Goal: Task Accomplishment & Management: Manage account settings

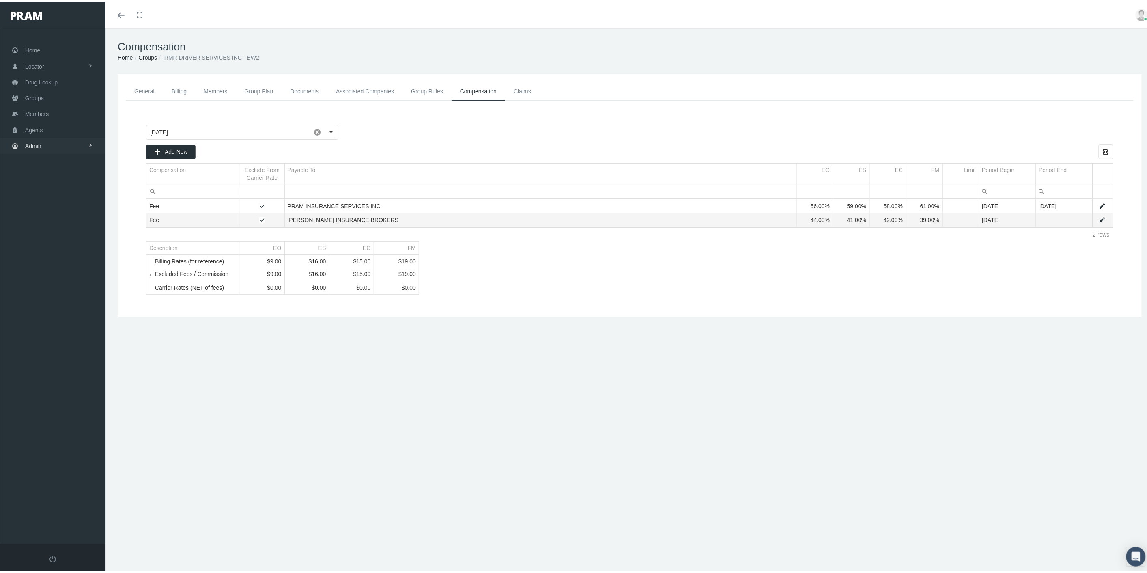
click at [77, 141] on link "Admin" at bounding box center [53, 144] width 106 height 16
click at [79, 231] on link "Compensations" at bounding box center [53, 238] width 106 height 14
click at [69, 290] on span "Non-insured Utilization" at bounding box center [60, 297] width 57 height 14
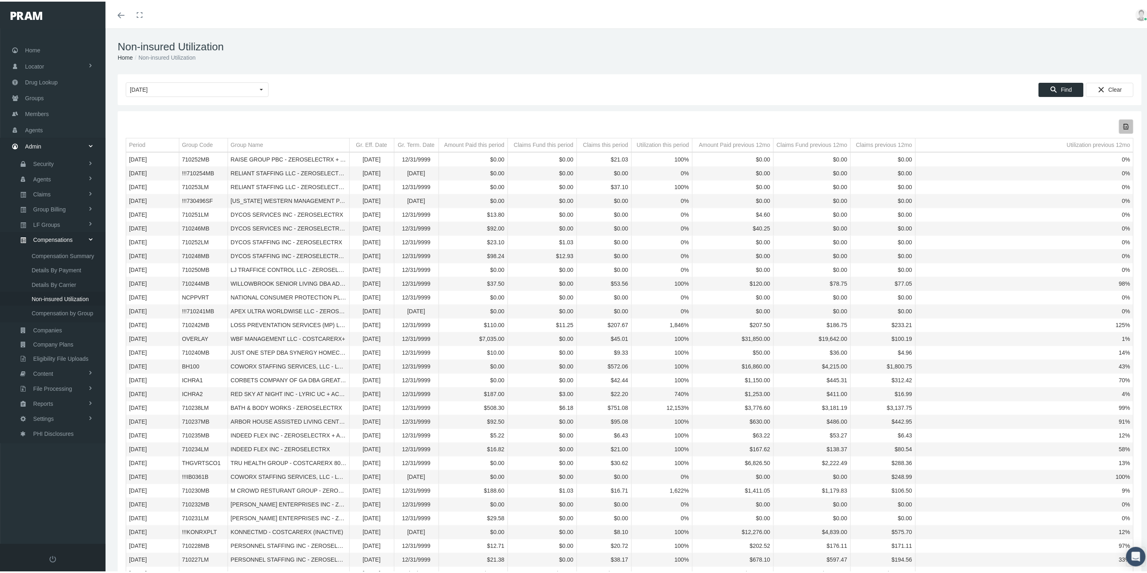
click at [1123, 126] on icon "Export all data to Excel" at bounding box center [1126, 124] width 7 height 7
click at [58, 114] on link "Members" at bounding box center [53, 112] width 106 height 16
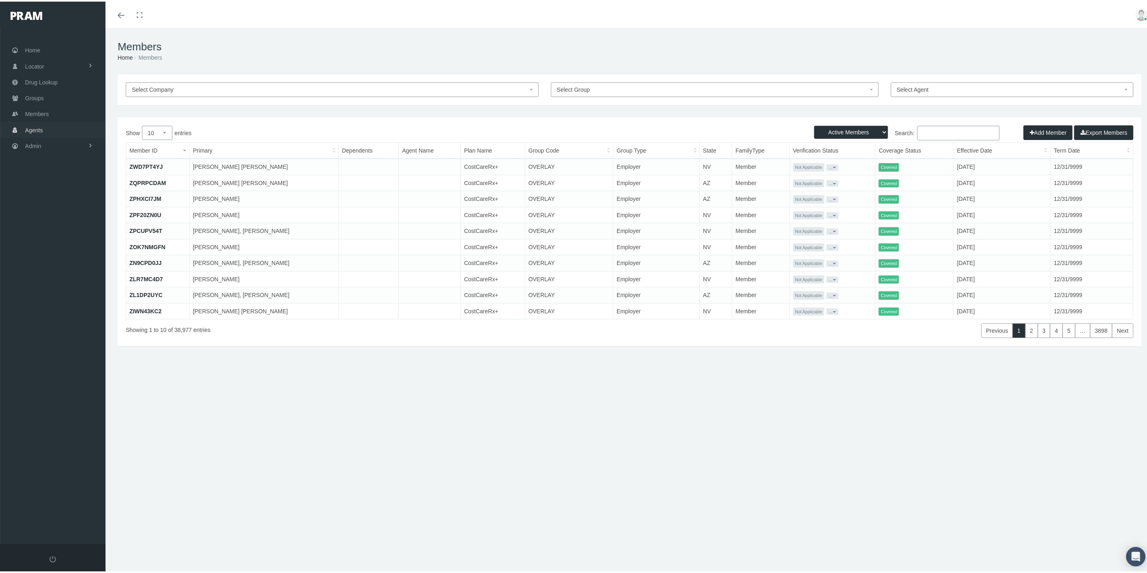
click at [45, 124] on link "Agents" at bounding box center [53, 128] width 106 height 16
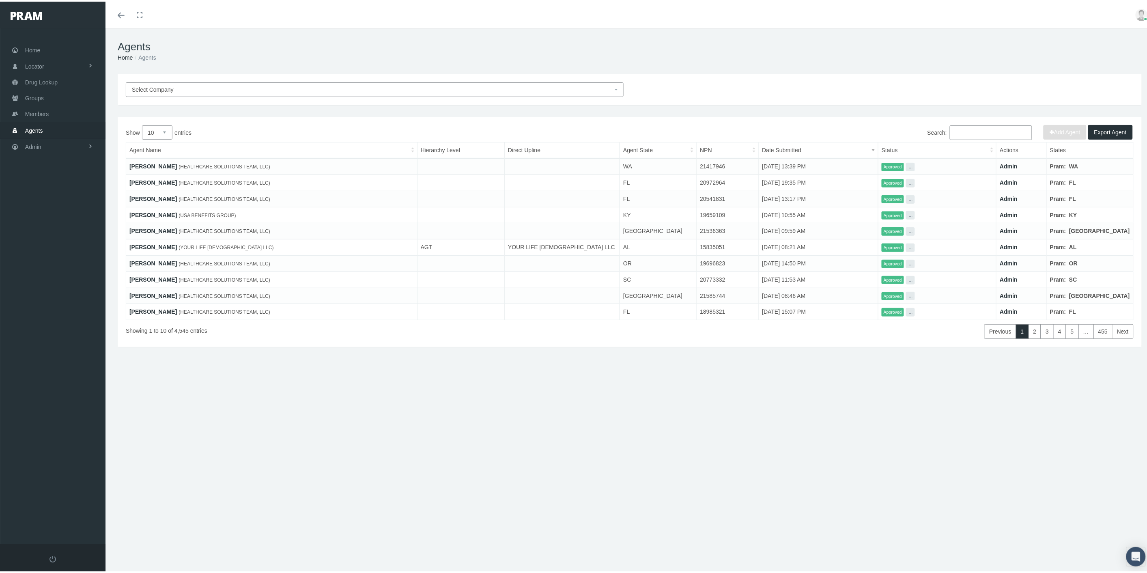
click at [233, 84] on span "Select Company" at bounding box center [372, 88] width 481 height 9
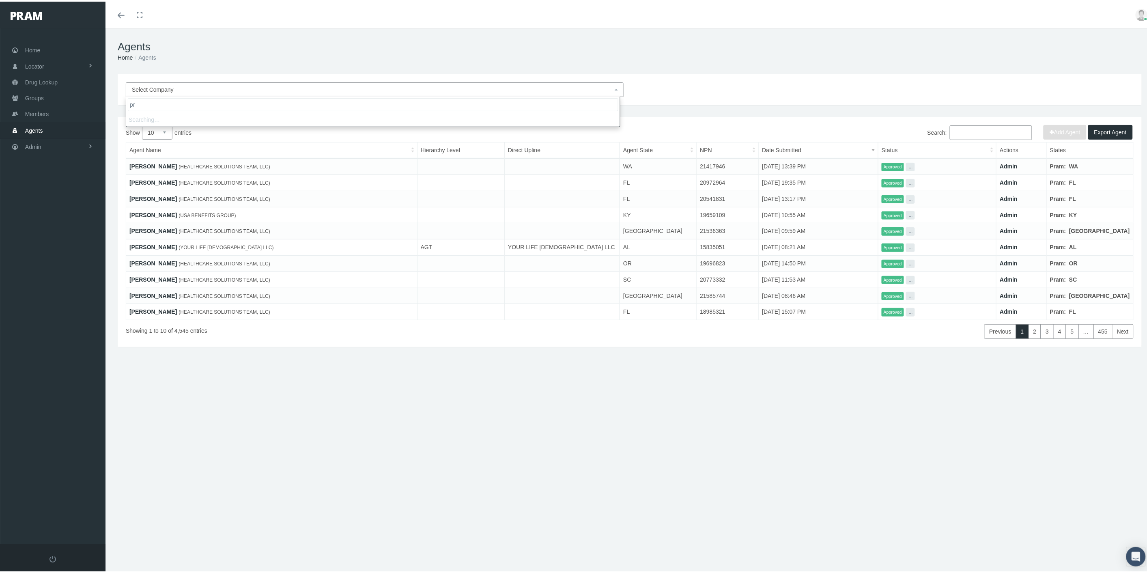
type input "p"
type input "leb in"
select select "4760"
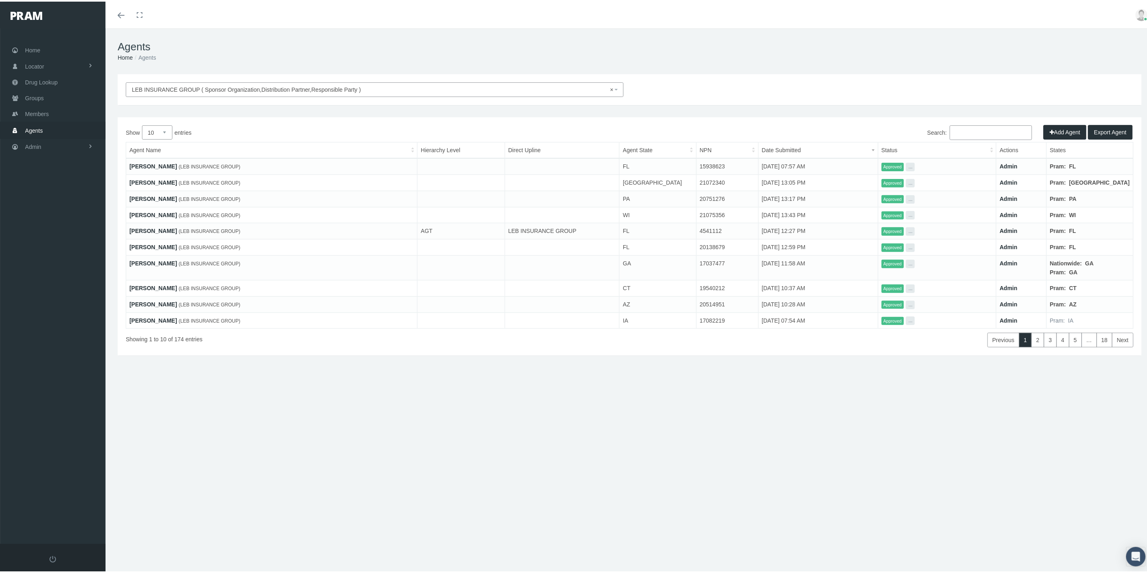
click at [72, 126] on link "Agents" at bounding box center [53, 129] width 106 height 16
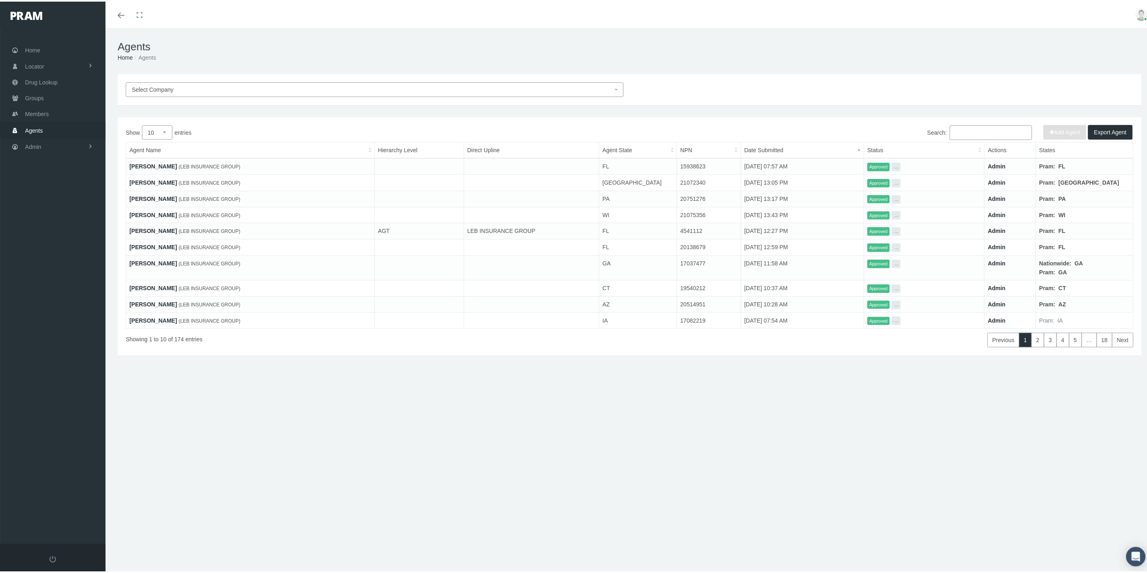
click at [979, 133] on input "Search:" at bounding box center [991, 131] width 82 height 15
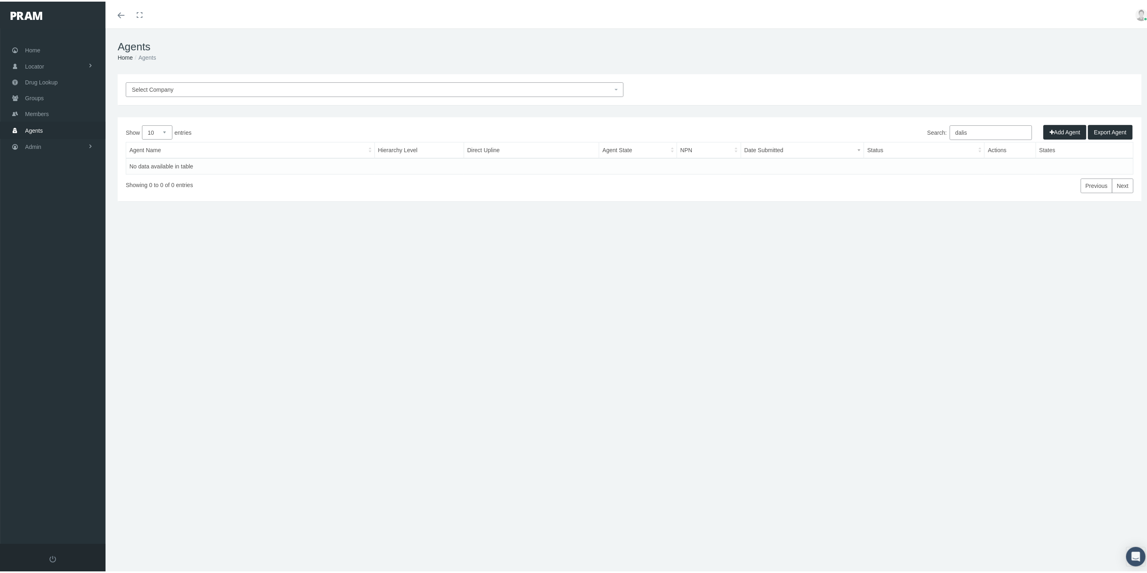
type input "dalis"
drag, startPoint x: 969, startPoint y: 128, endPoint x: 941, endPoint y: 132, distance: 28.4
click at [940, 133] on label "Search: dalis" at bounding box center [980, 131] width 105 height 15
drag, startPoint x: 41, startPoint y: 108, endPoint x: 50, endPoint y: 109, distance: 8.6
click at [41, 108] on span "Members" at bounding box center [37, 112] width 24 height 15
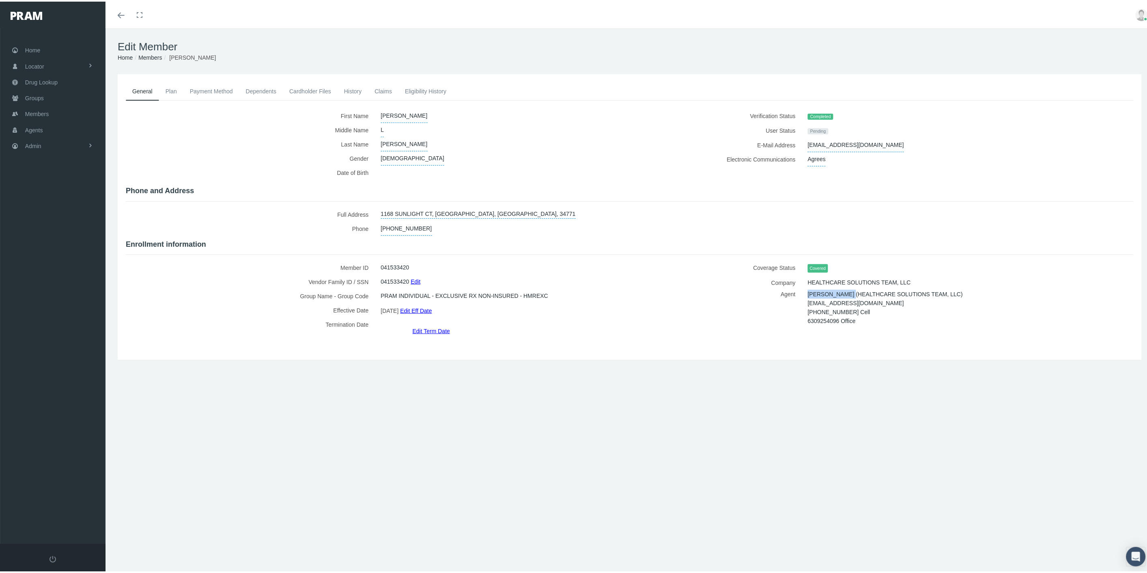
drag, startPoint x: 804, startPoint y: 291, endPoint x: 849, endPoint y: 292, distance: 44.7
click at [849, 292] on span "DALIS BLUBAUGH (HEALTHCARE SOLUTIONS TEAM, LLC)" at bounding box center [885, 293] width 155 height 12
copy span "DALIS BLUBAUGH"
drag, startPoint x: 44, startPoint y: 128, endPoint x: 54, endPoint y: 136, distance: 13.3
click at [44, 128] on link "Agents" at bounding box center [53, 128] width 106 height 16
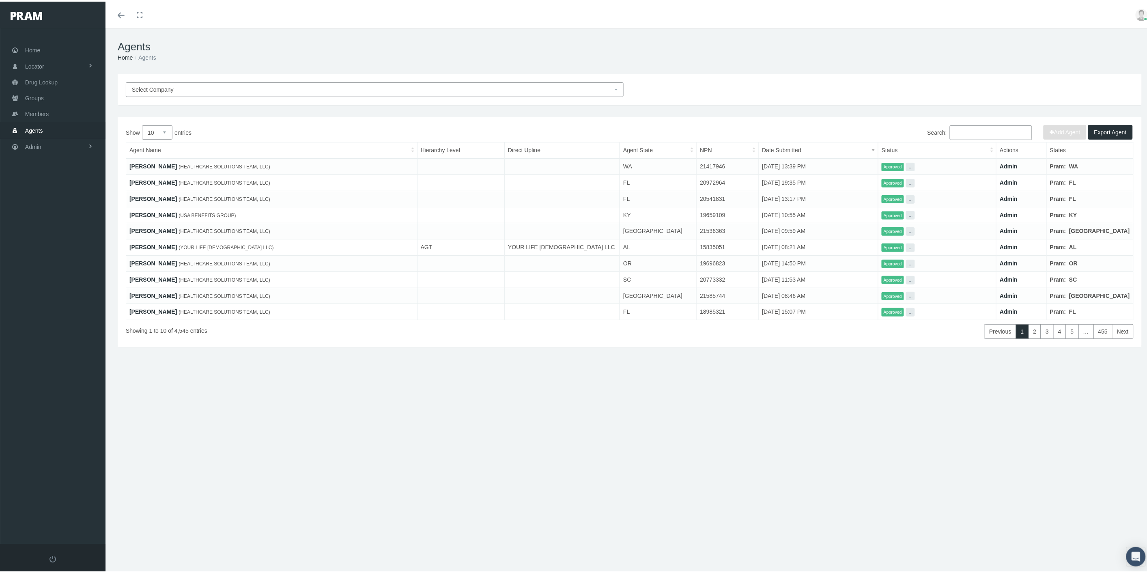
click at [971, 133] on input "Search:" at bounding box center [991, 131] width 82 height 15
paste input "[PERSON_NAME]"
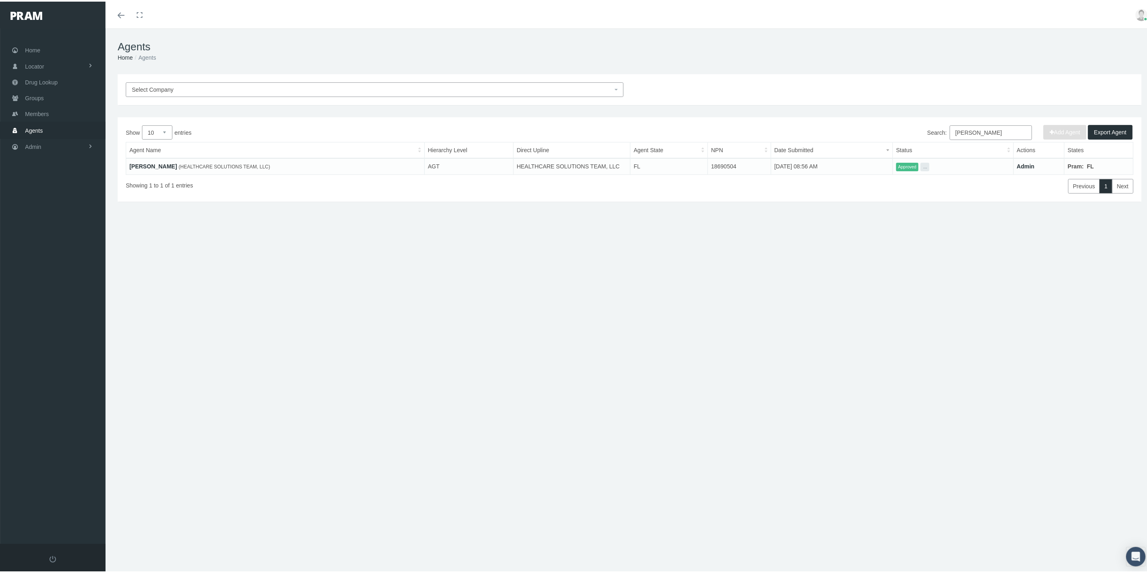
drag, startPoint x: 1008, startPoint y: 129, endPoint x: 941, endPoint y: 131, distance: 67.4
click at [941, 131] on label "Search: DALIS BLUBAUGH" at bounding box center [980, 131] width 105 height 15
type input "dalis"
click at [155, 164] on link "DALIS BLUBAUGH" at bounding box center [152, 165] width 47 height 6
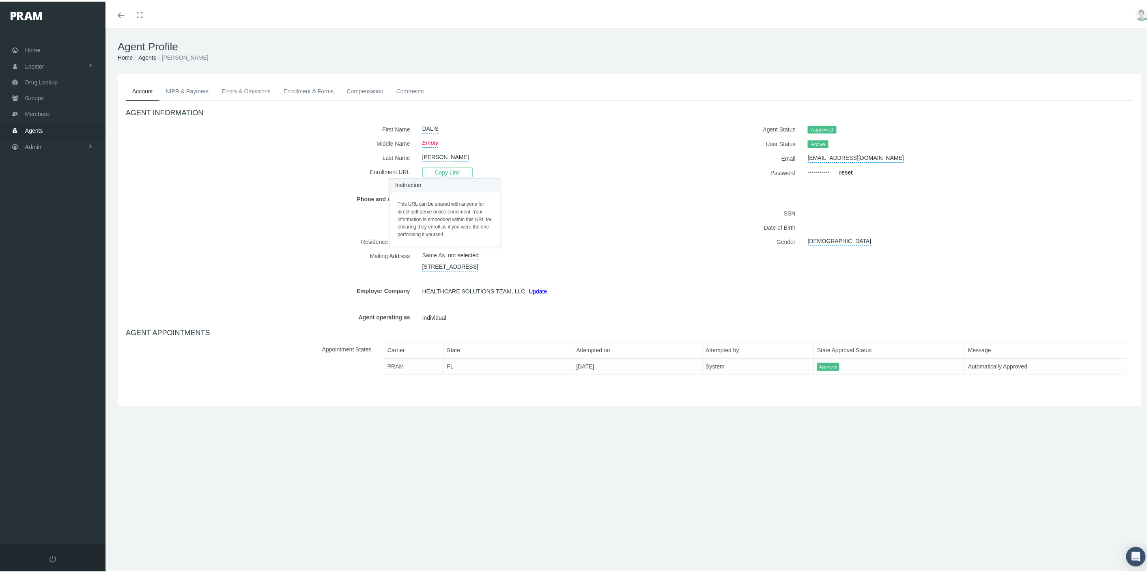
click at [438, 170] on span "Copy Link" at bounding box center [447, 171] width 50 height 10
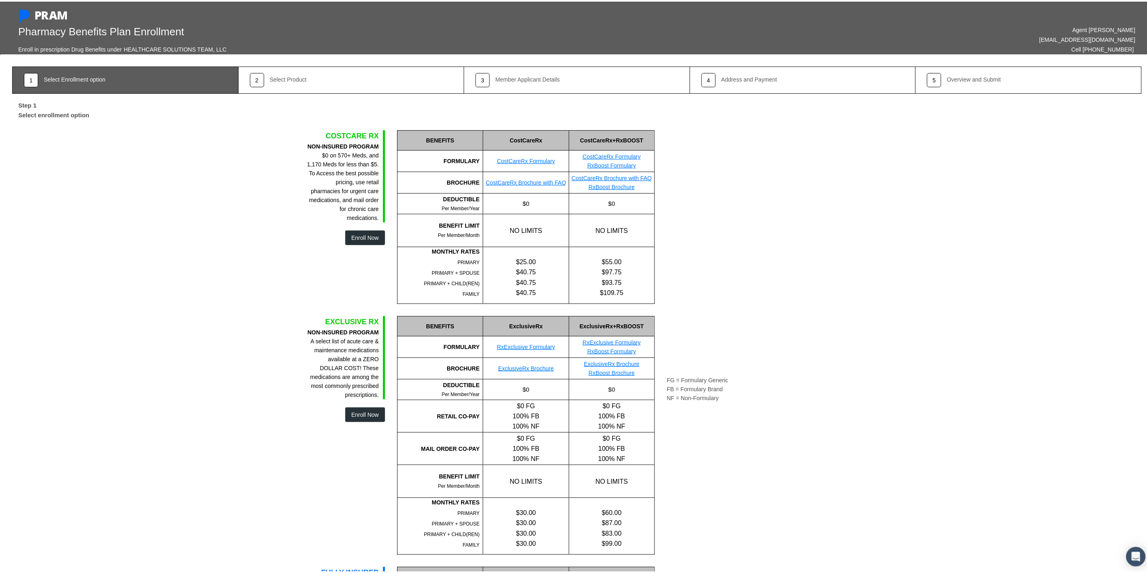
click at [368, 235] on button "Enroll Now" at bounding box center [365, 236] width 40 height 15
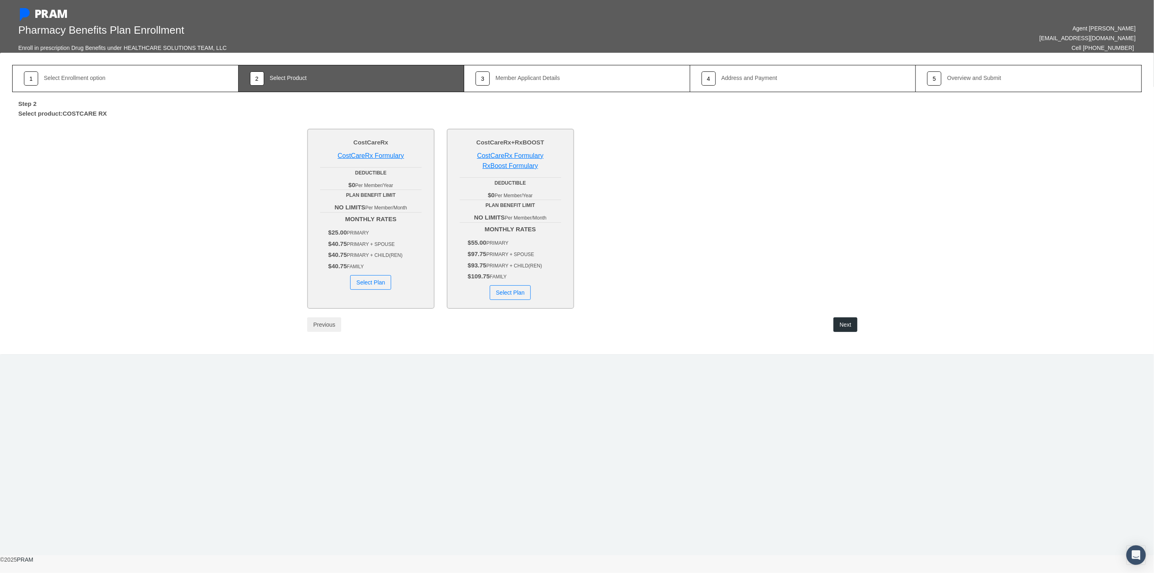
click at [330, 323] on button "Previous" at bounding box center [324, 324] width 34 height 15
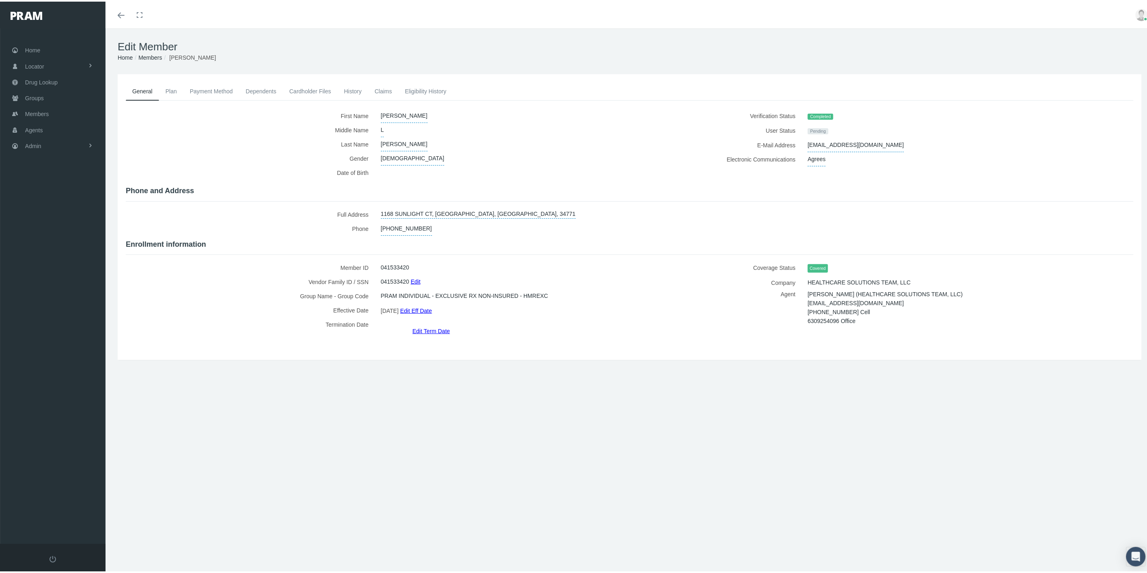
click at [434, 323] on link "Edit Term Date" at bounding box center [431, 329] width 37 height 12
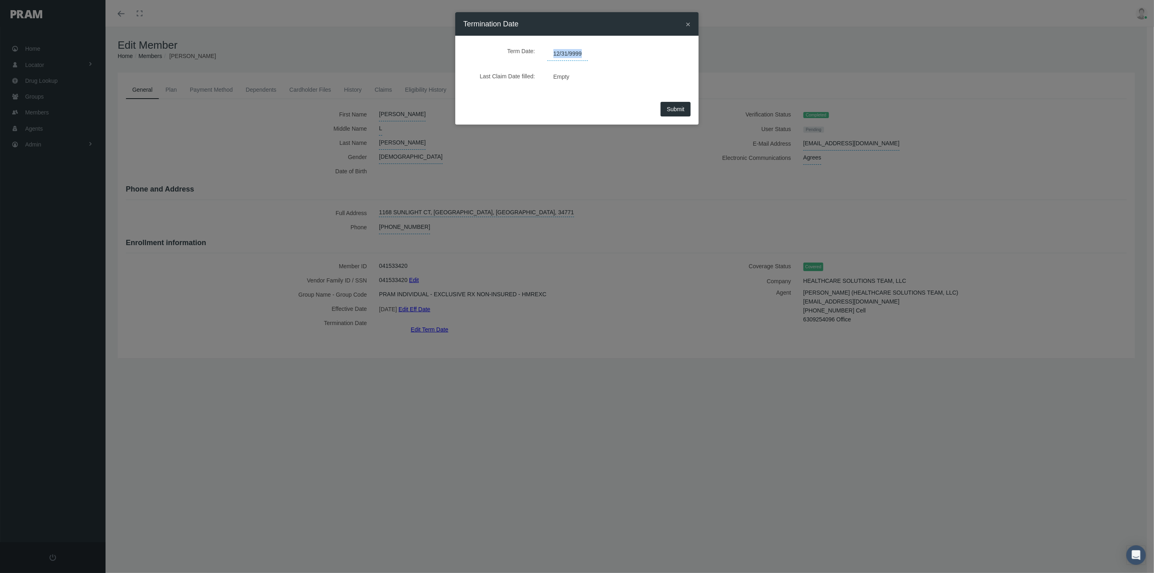
drag, startPoint x: 572, startPoint y: 51, endPoint x: 540, endPoint y: 51, distance: 32.5
click at [540, 51] on div "Term Date: 12/31/9999" at bounding box center [577, 52] width 215 height 17
click at [560, 50] on span "12/31/9999" at bounding box center [567, 54] width 41 height 14
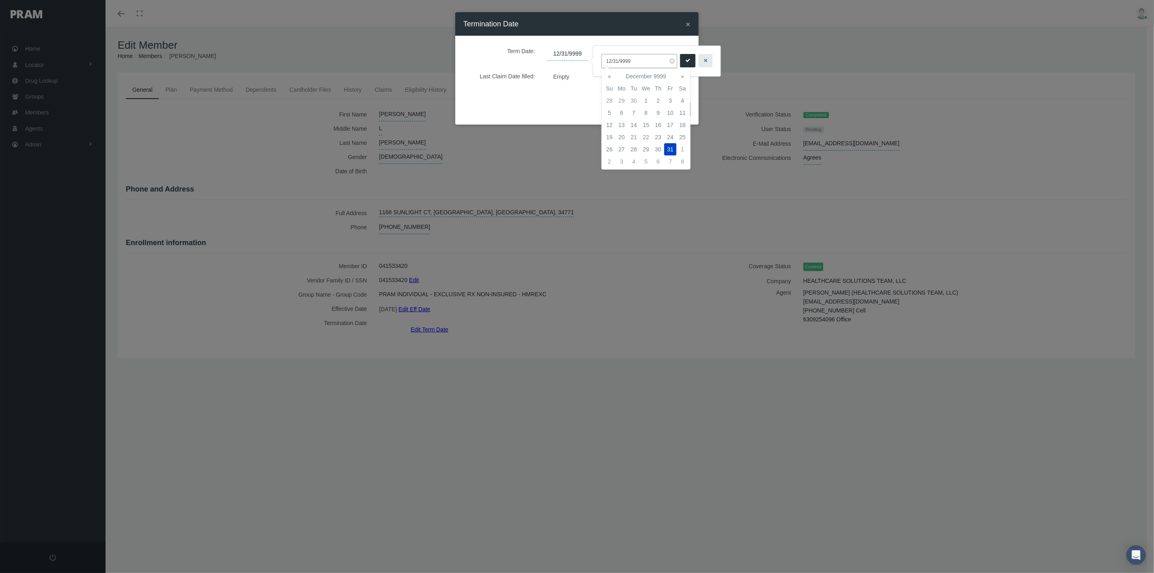
drag, startPoint x: 610, startPoint y: 58, endPoint x: 594, endPoint y: 58, distance: 16.2
click at [594, 58] on div "12/31/9999" at bounding box center [656, 61] width 127 height 30
type input "09/01/2025"
click at [623, 98] on td "1" at bounding box center [622, 101] width 12 height 12
click at [685, 62] on button "submit" at bounding box center [687, 60] width 15 height 13
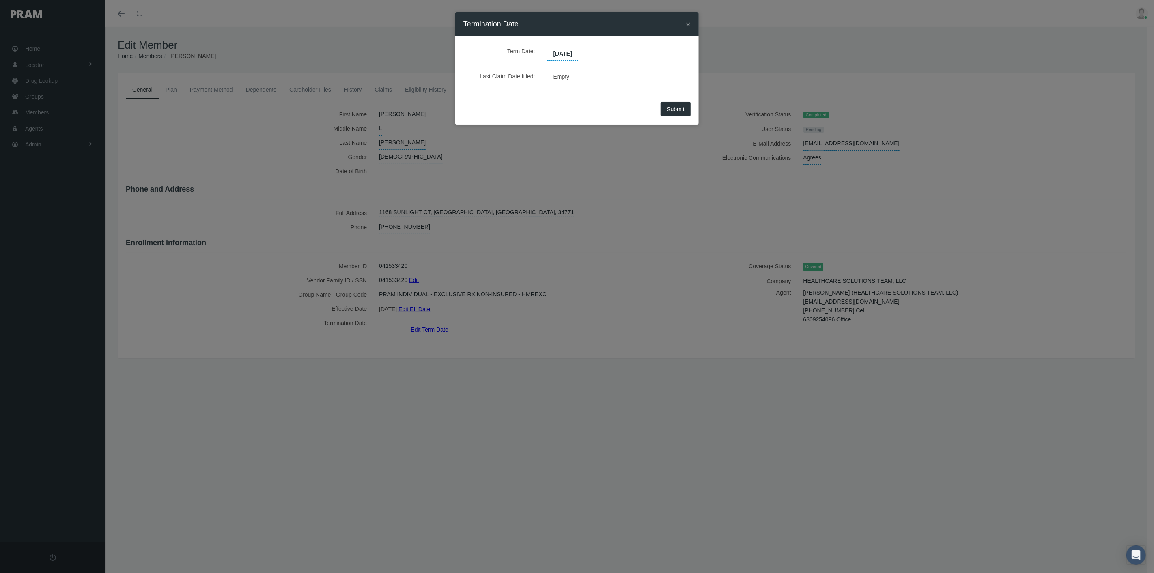
click at [678, 111] on span "Submit" at bounding box center [676, 109] width 18 height 6
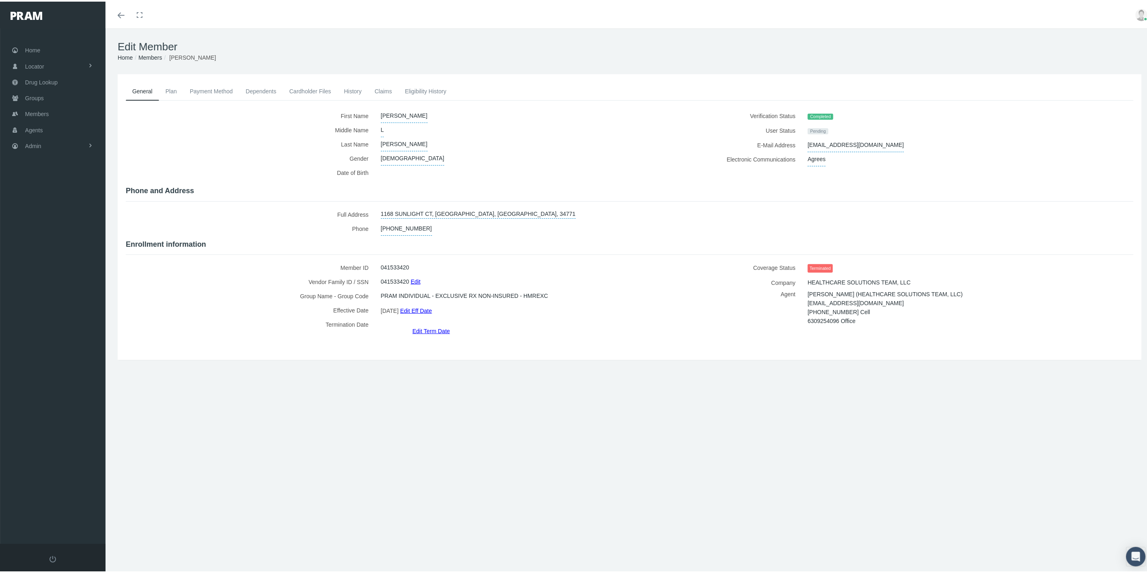
click at [855, 145] on span "[EMAIL_ADDRESS][DOMAIN_NAME]" at bounding box center [856, 143] width 96 height 14
drag, startPoint x: 838, startPoint y: 142, endPoint x: 850, endPoint y: 142, distance: 11.8
click at [850, 142] on input "[EMAIL_ADDRESS][DOMAIN_NAME]" at bounding box center [846, 143] width 76 height 14
type input "[EMAIL_ADDRESS][DOMAIN_NAME]"
click at [889, 144] on button "submit" at bounding box center [894, 142] width 15 height 13
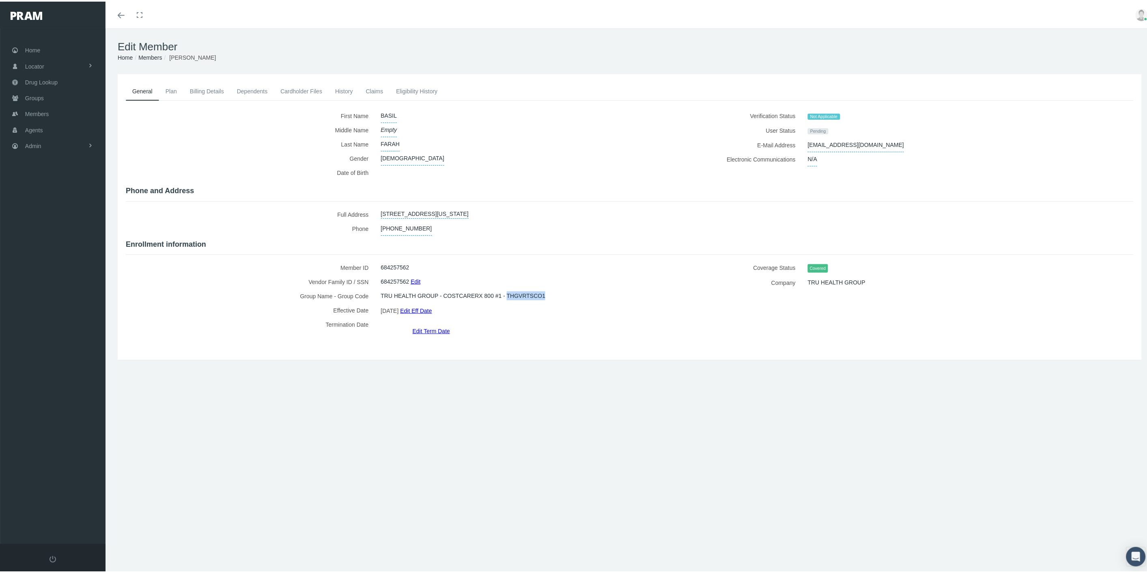
drag, startPoint x: 532, startPoint y: 291, endPoint x: 494, endPoint y: 292, distance: 37.4
click at [494, 292] on div "TRU HEALTH GROUP - COSTCARERX 800 #1 - THGVRTSCO1" at bounding box center [499, 294] width 249 height 14
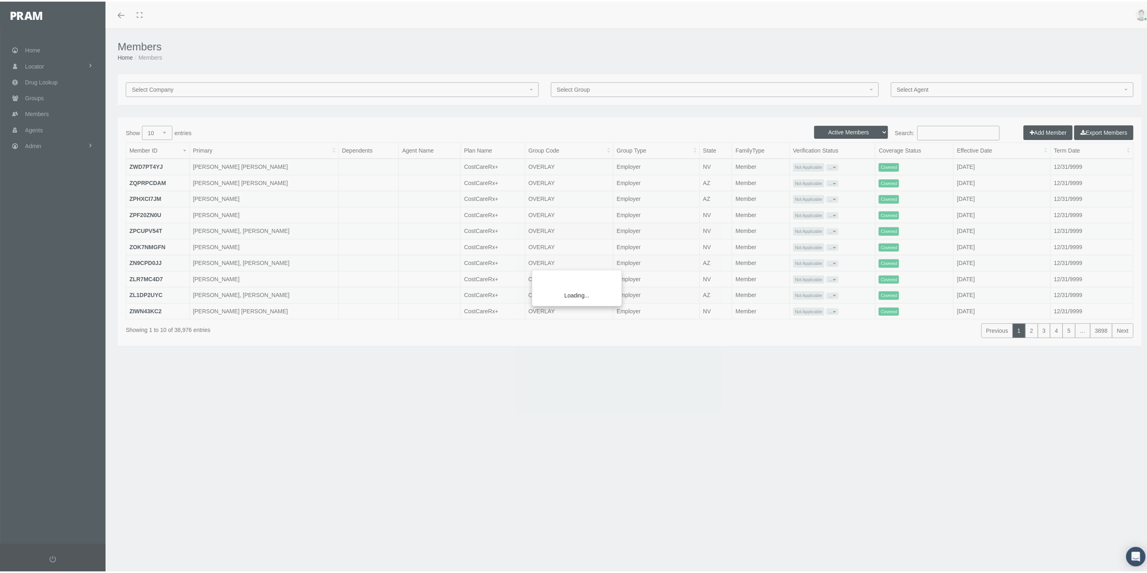
click at [614, 86] on div "Loading..." at bounding box center [573, 286] width 1147 height 573
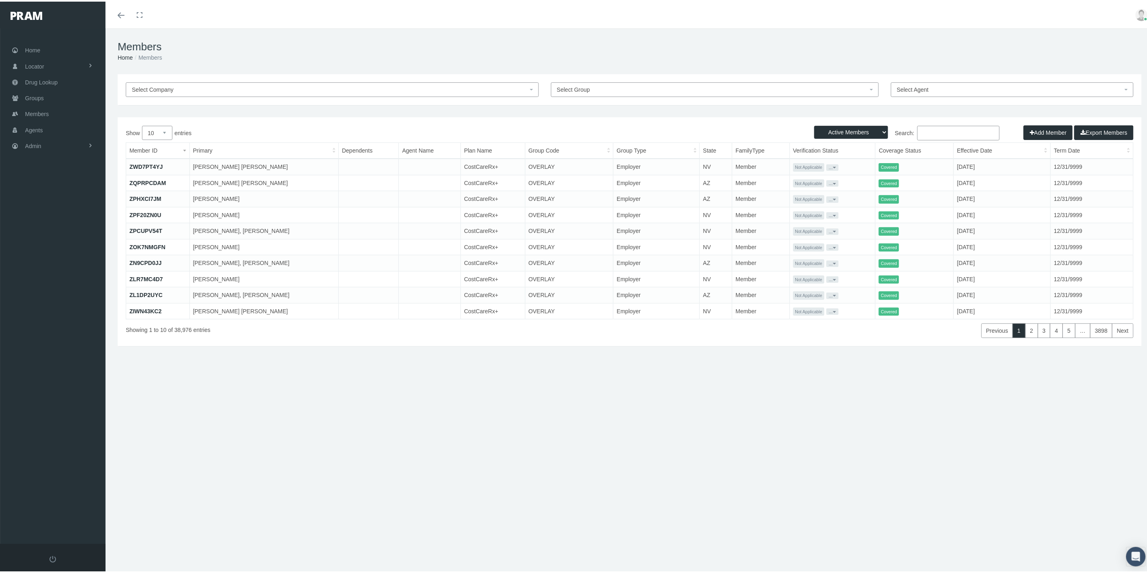
click at [614, 86] on span "Select Group" at bounding box center [712, 88] width 311 height 9
type input "THGVRTSCO1"
select select "30405"
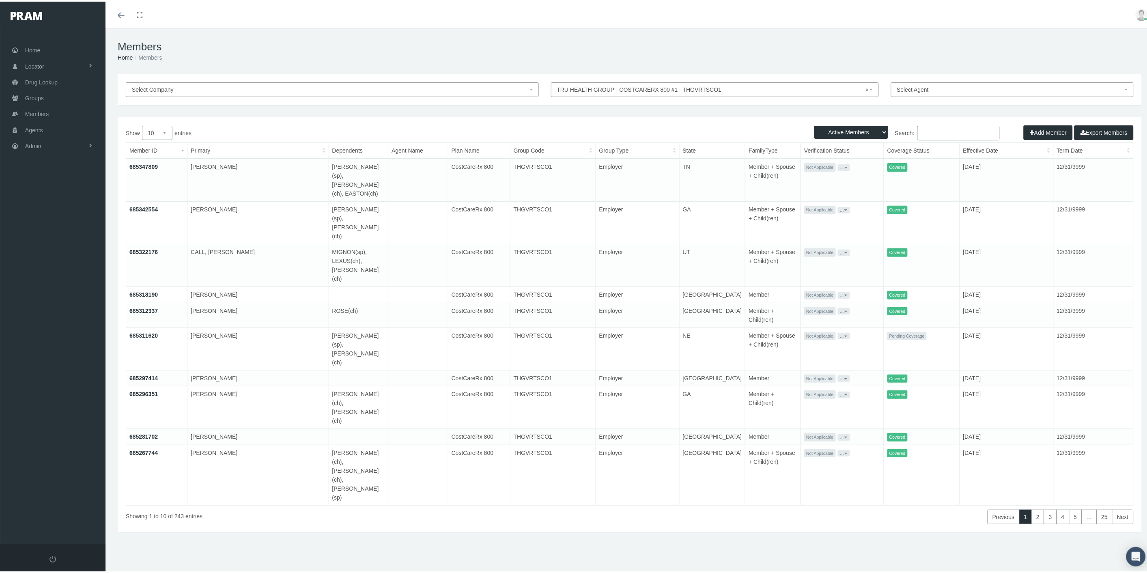
click at [838, 165] on button "..." at bounding box center [844, 166] width 12 height 6
click at [834, 192] on link "Get Invitation URL" at bounding box center [848, 194] width 53 height 10
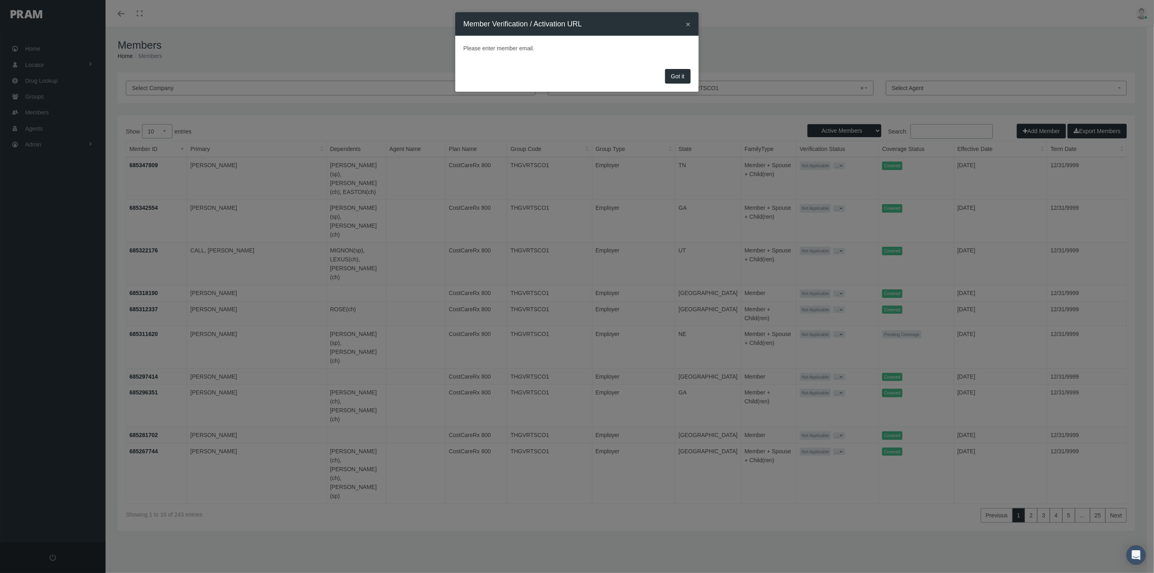
click at [689, 21] on button "×" at bounding box center [688, 24] width 5 height 9
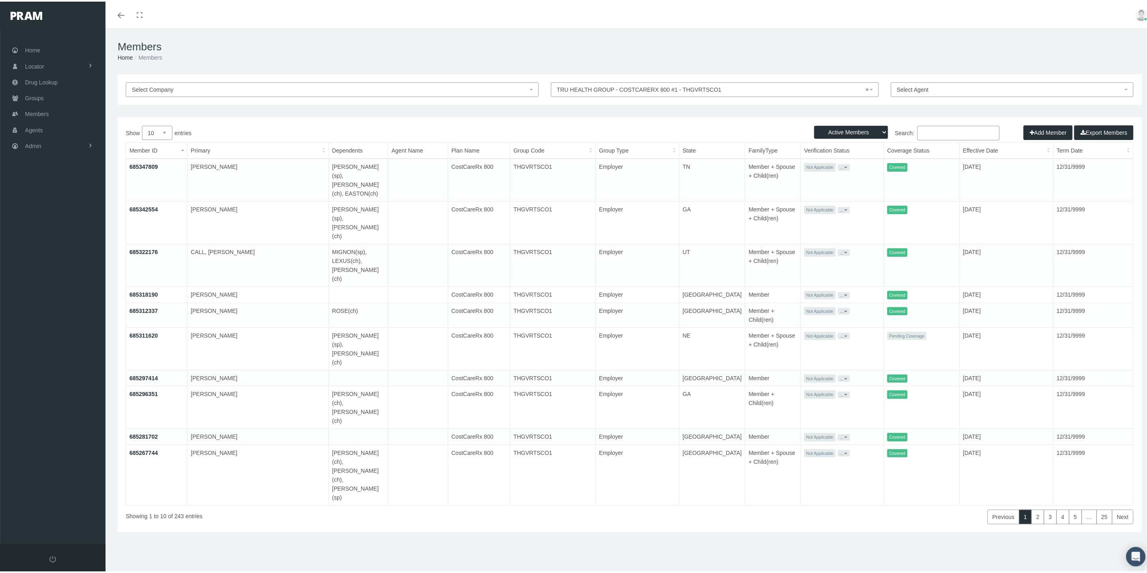
drag, startPoint x: 118, startPoint y: 18, endPoint x: 653, endPoint y: 114, distance: 543.7
click at [663, 110] on div "Select Company TRU HEALTH GROUP - COSTCARERX 800 #1 - THGVRTSCO1 × TRU HEALTH G…" at bounding box center [630, 314] width 1049 height 483
click at [57, 107] on link "Members" at bounding box center [53, 112] width 106 height 16
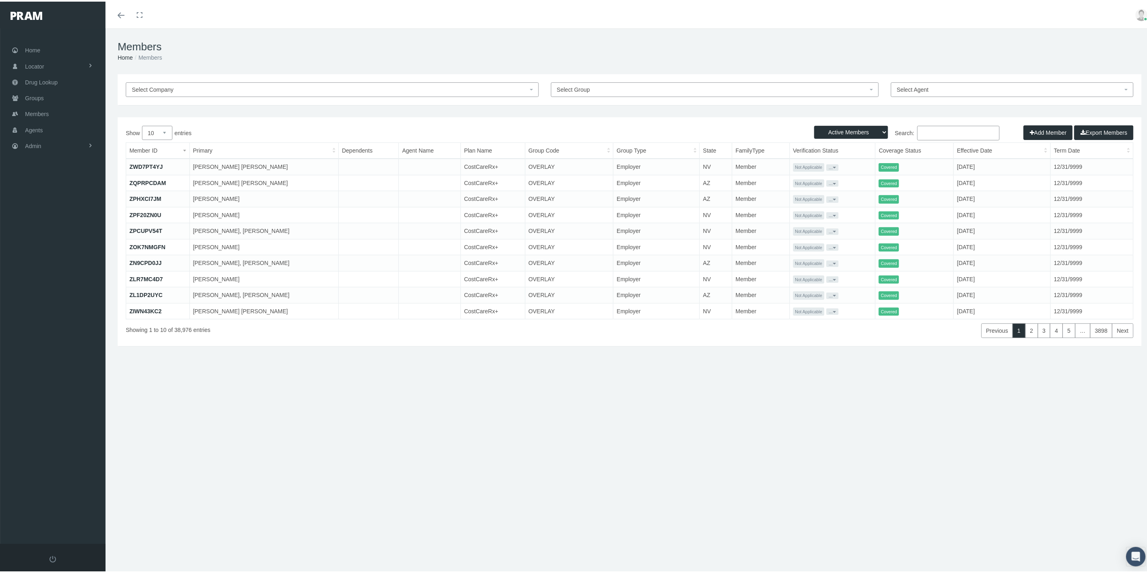
click at [606, 87] on span "Select Group" at bounding box center [712, 88] width 311 height 9
type input "tru he"
select select "30405"
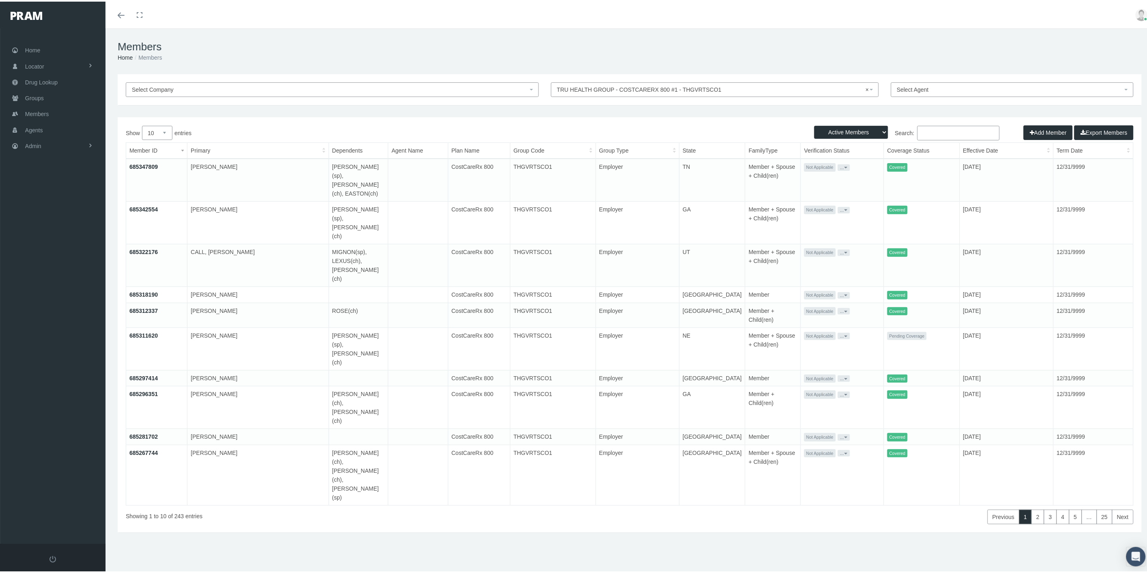
click at [838, 374] on button "..." at bounding box center [844, 377] width 12 height 6
click at [836, 332] on link "Resend Invite" at bounding box center [848, 333] width 53 height 10
click at [162, 131] on select "10 25 50 100" at bounding box center [157, 131] width 30 height 14
select select "100"
click at [142, 124] on select "10 25 50 100" at bounding box center [157, 131] width 30 height 14
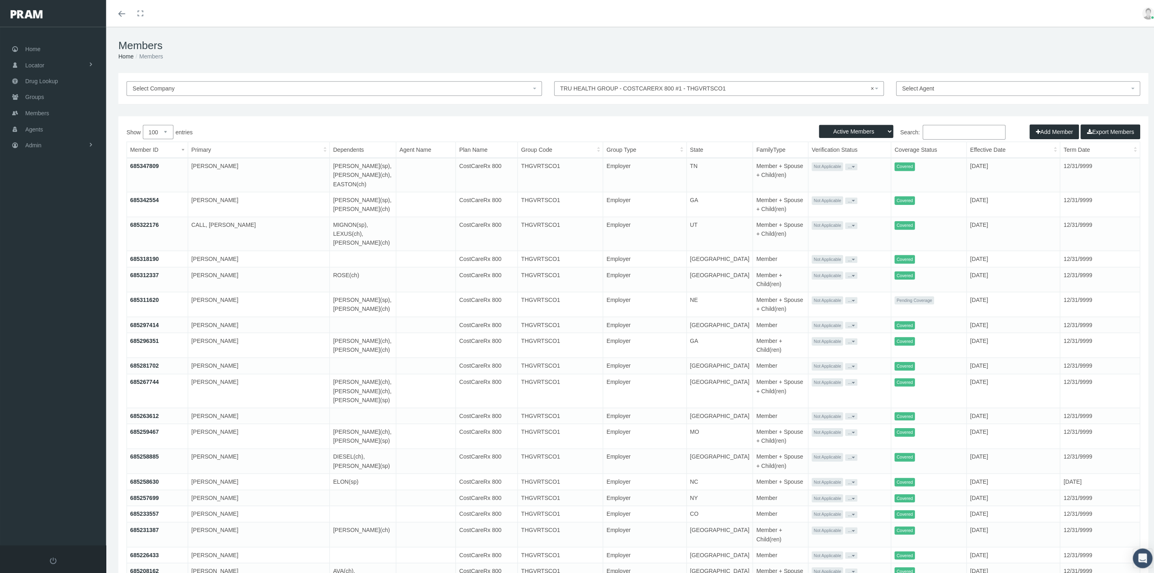
scroll to position [135, 0]
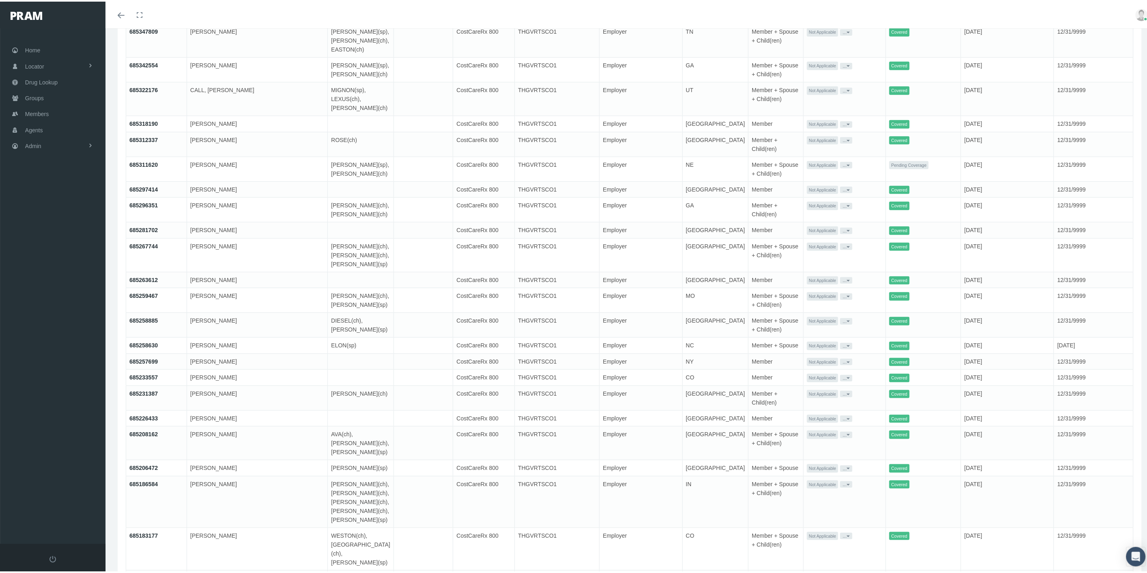
click at [841, 480] on button "..." at bounding box center [847, 483] width 12 height 6
click at [851, 501] on link "Get Invitation URL" at bounding box center [848, 502] width 53 height 10
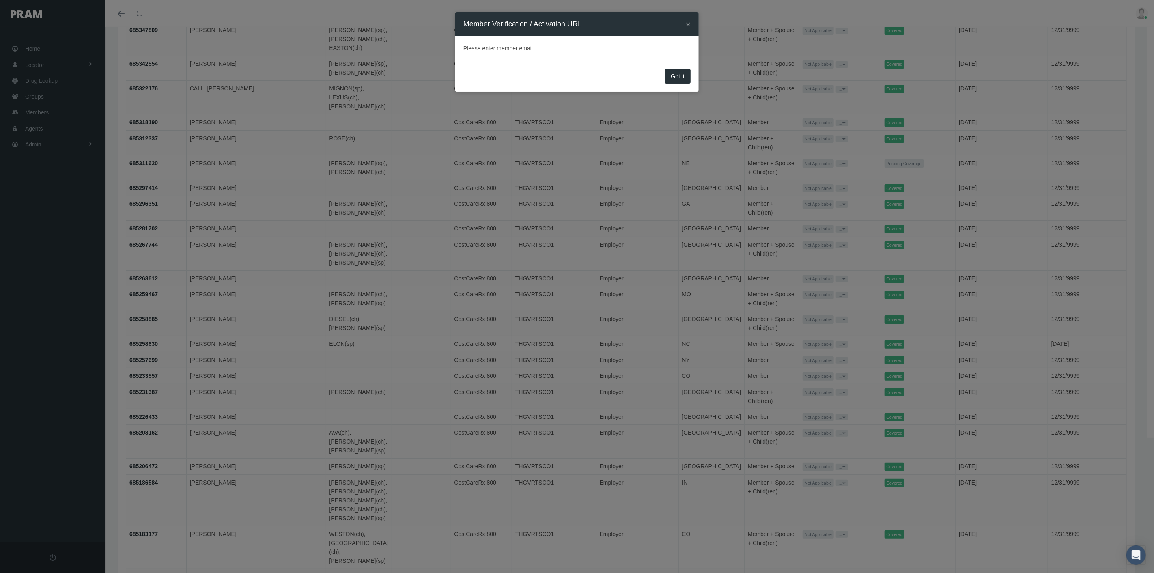
click at [689, 22] on button "×" at bounding box center [688, 24] width 5 height 9
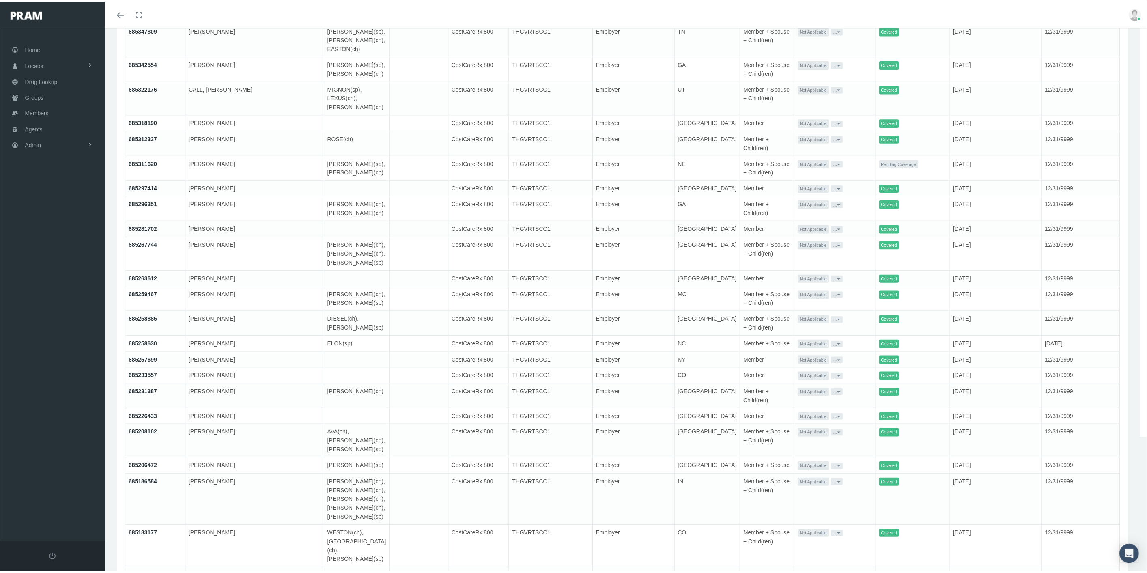
scroll to position [360, 0]
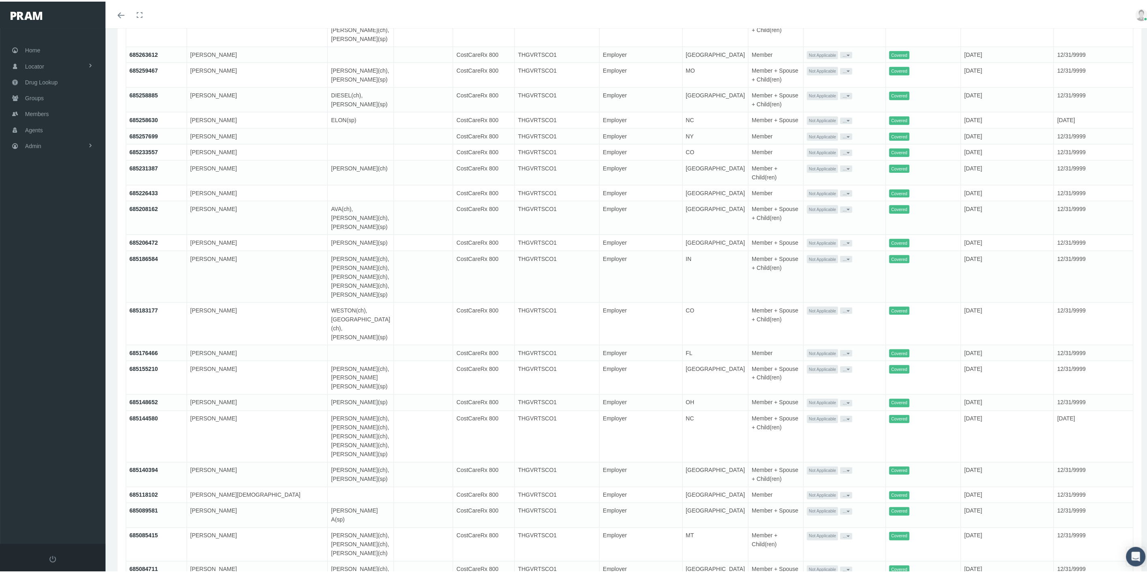
click at [841, 491] on button "..." at bounding box center [847, 494] width 12 height 6
click at [838, 494] on link "Get Invitation URL" at bounding box center [848, 495] width 53 height 10
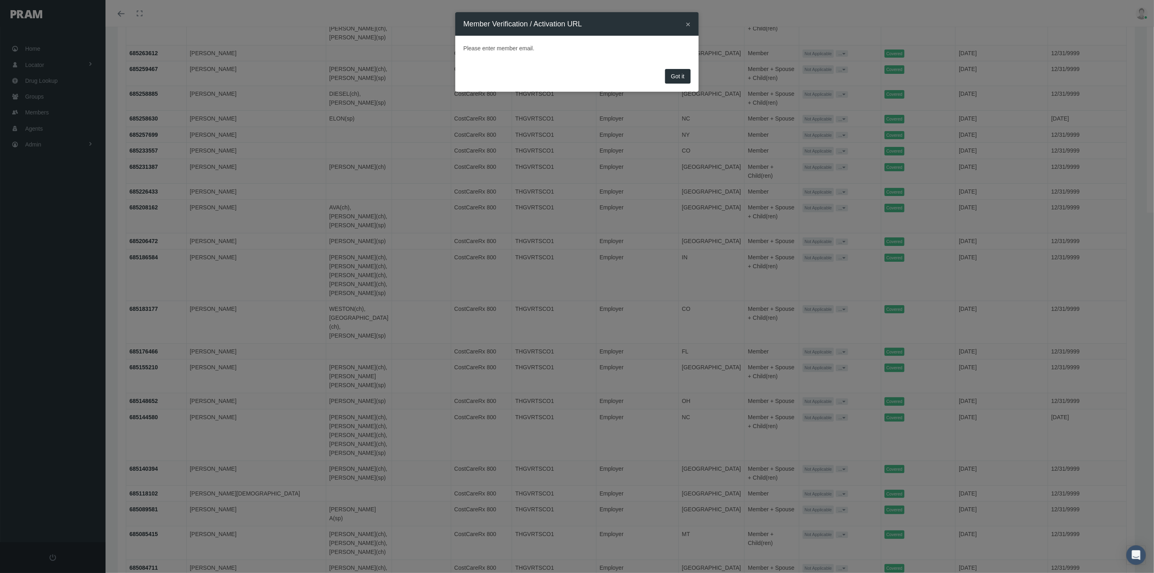
click at [689, 24] on button "×" at bounding box center [688, 24] width 5 height 9
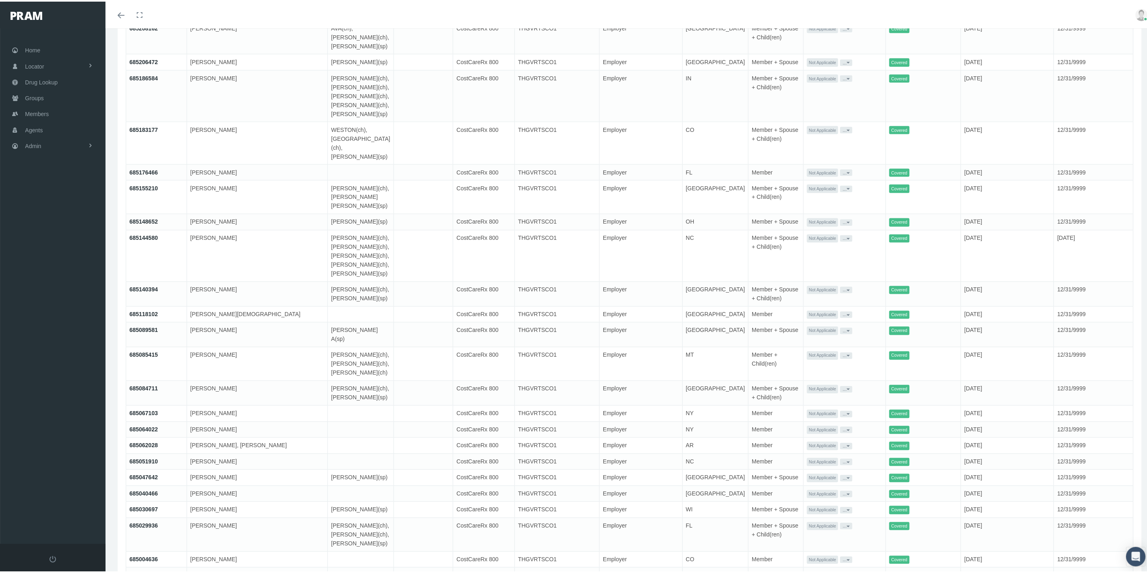
scroll to position [631, 0]
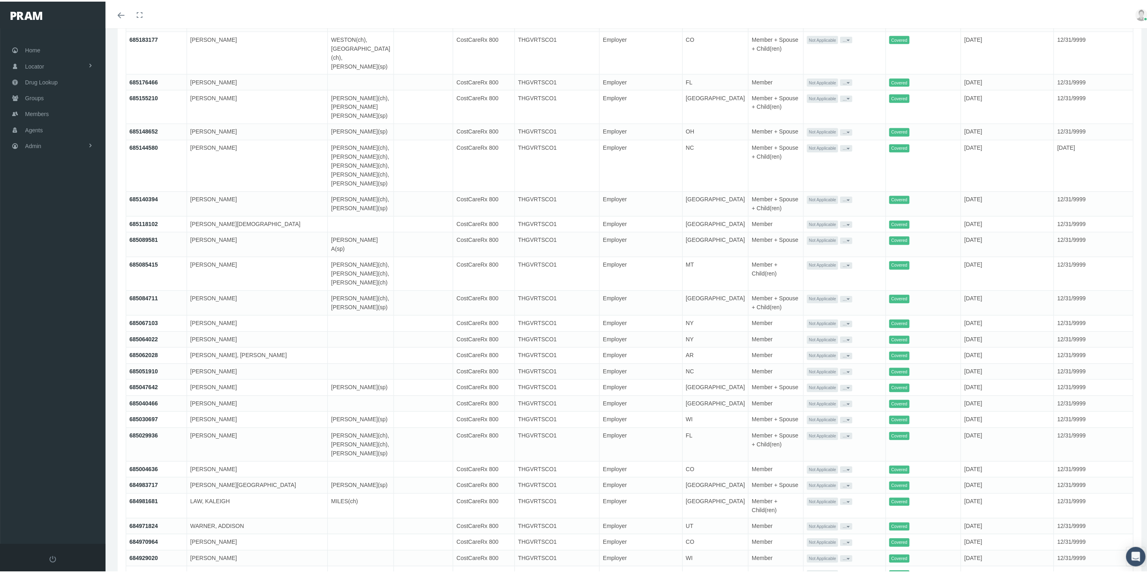
click at [841, 497] on button "..." at bounding box center [847, 500] width 12 height 6
click at [842, 481] on link "Get Invitation URL" at bounding box center [848, 483] width 53 height 10
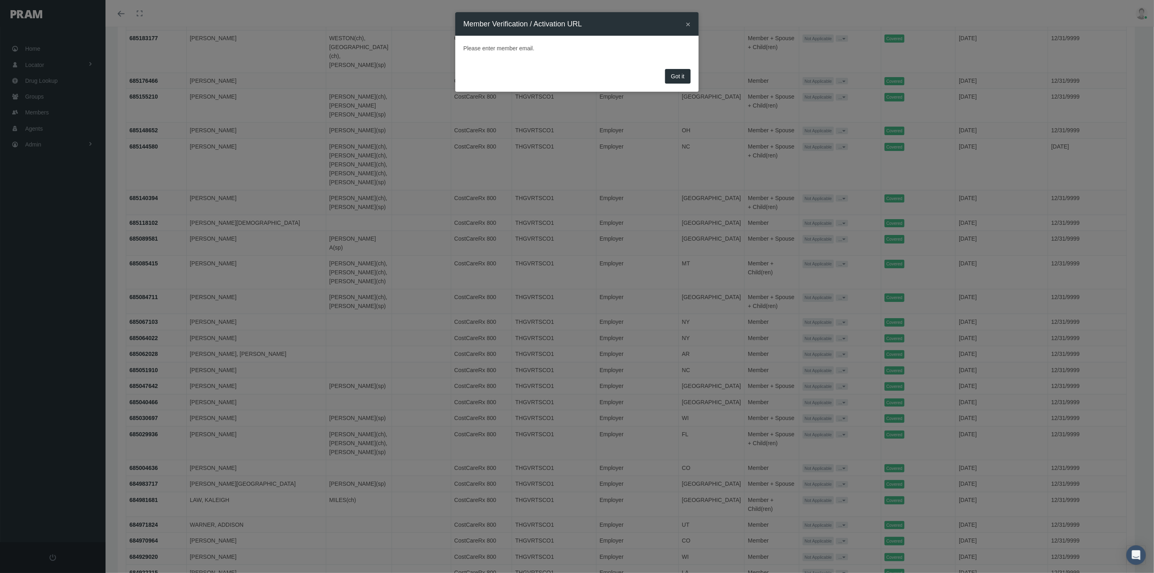
click at [688, 23] on button "×" at bounding box center [688, 24] width 5 height 9
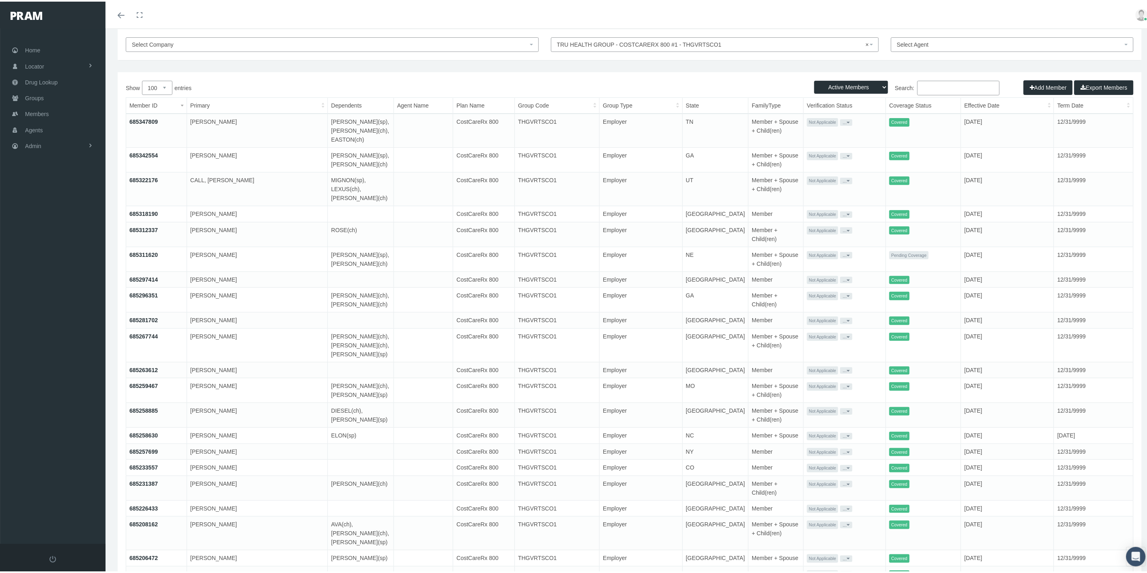
scroll to position [0, 0]
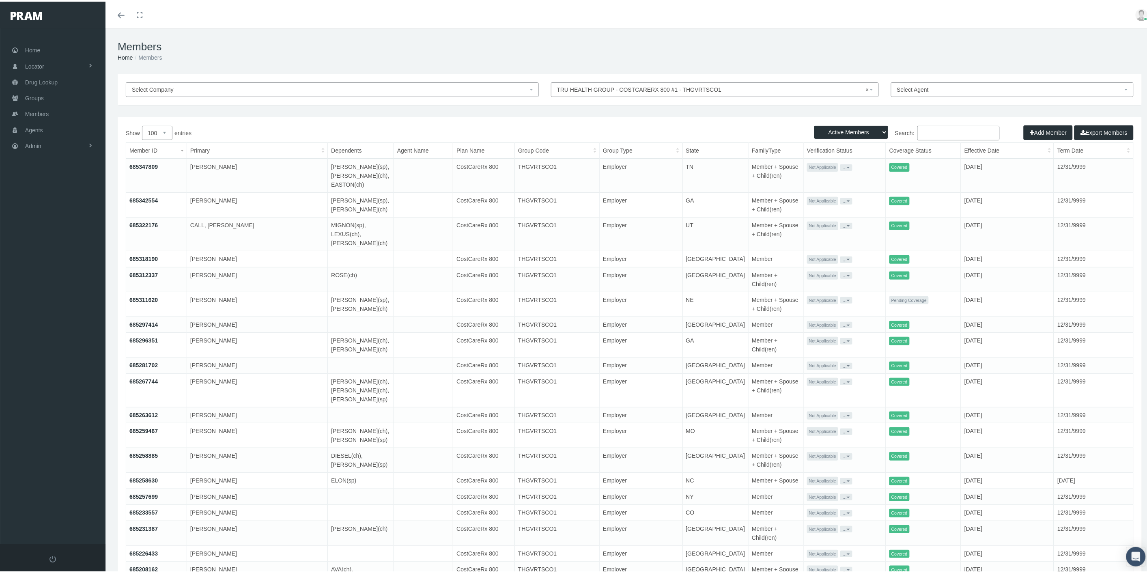
click at [147, 165] on link "685347809" at bounding box center [143, 165] width 28 height 6
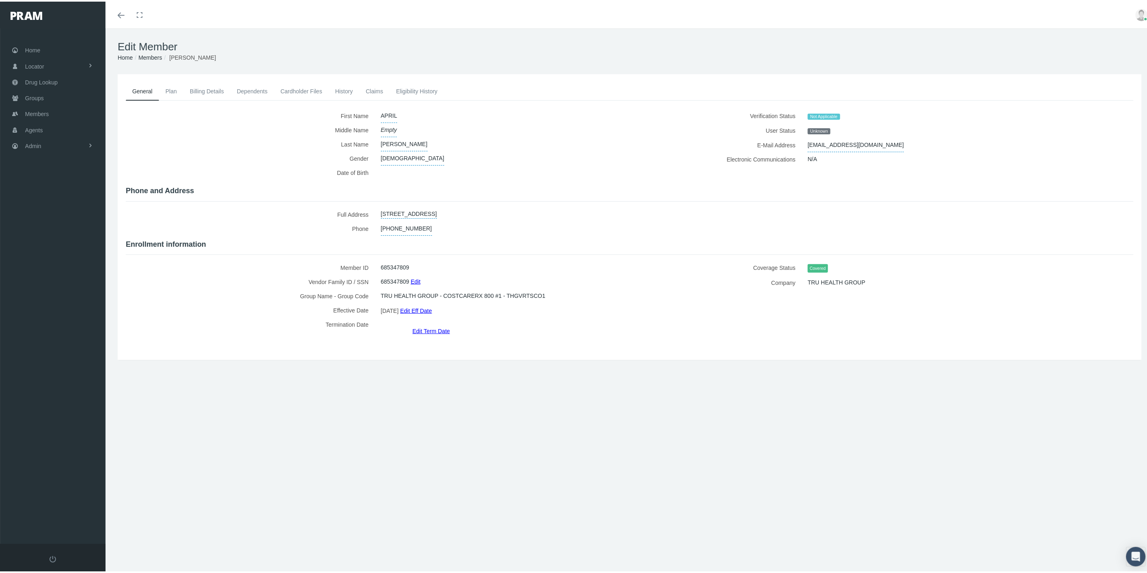
click at [285, 90] on link "Cardholder Files" at bounding box center [301, 90] width 55 height 18
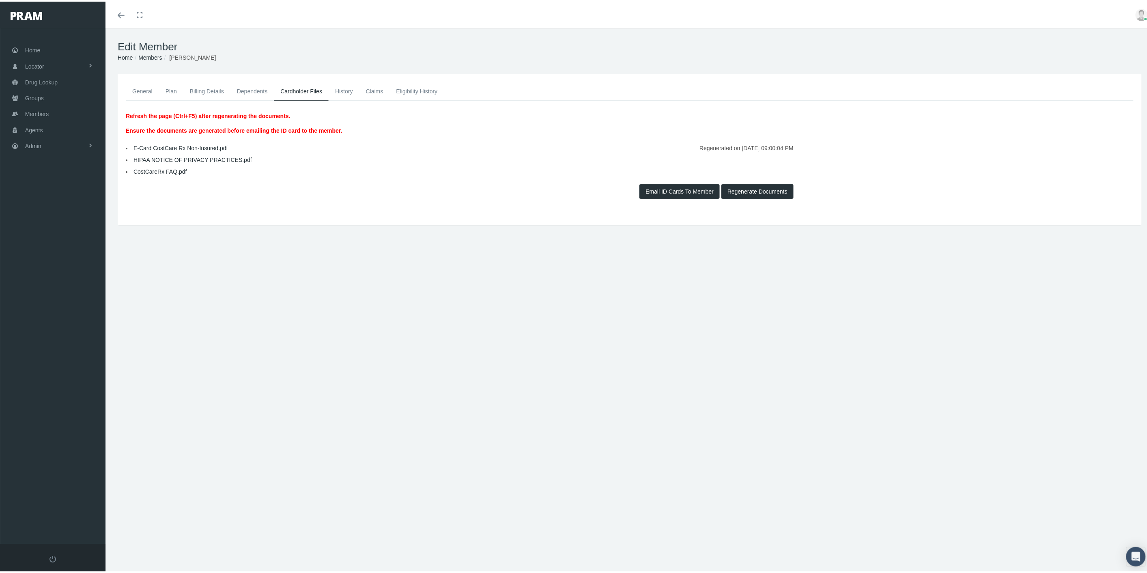
click at [144, 91] on link "General" at bounding box center [142, 90] width 33 height 18
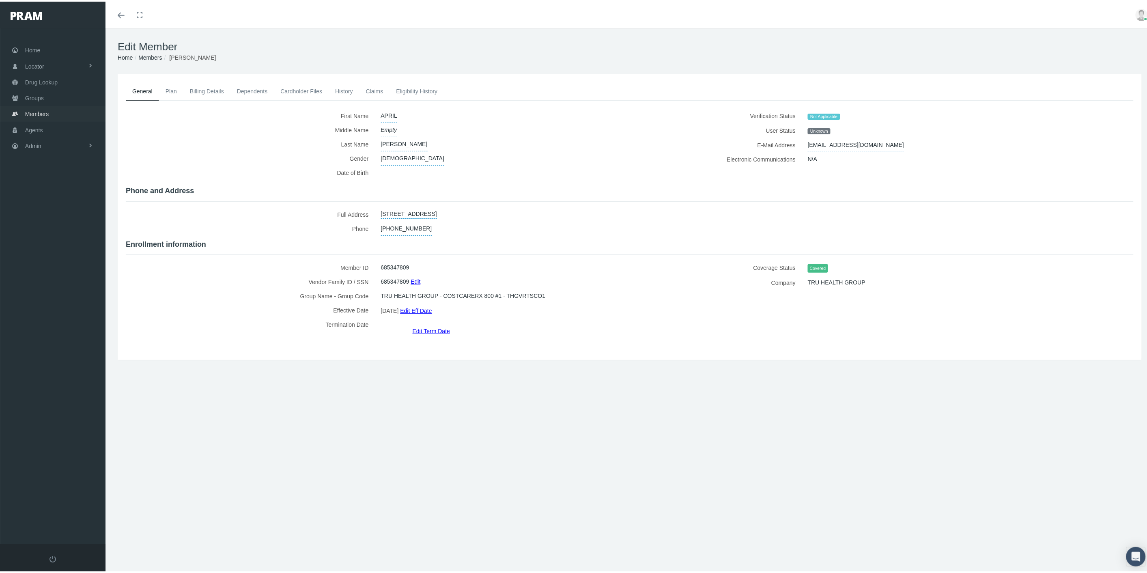
click at [44, 112] on span "Members" at bounding box center [37, 112] width 24 height 15
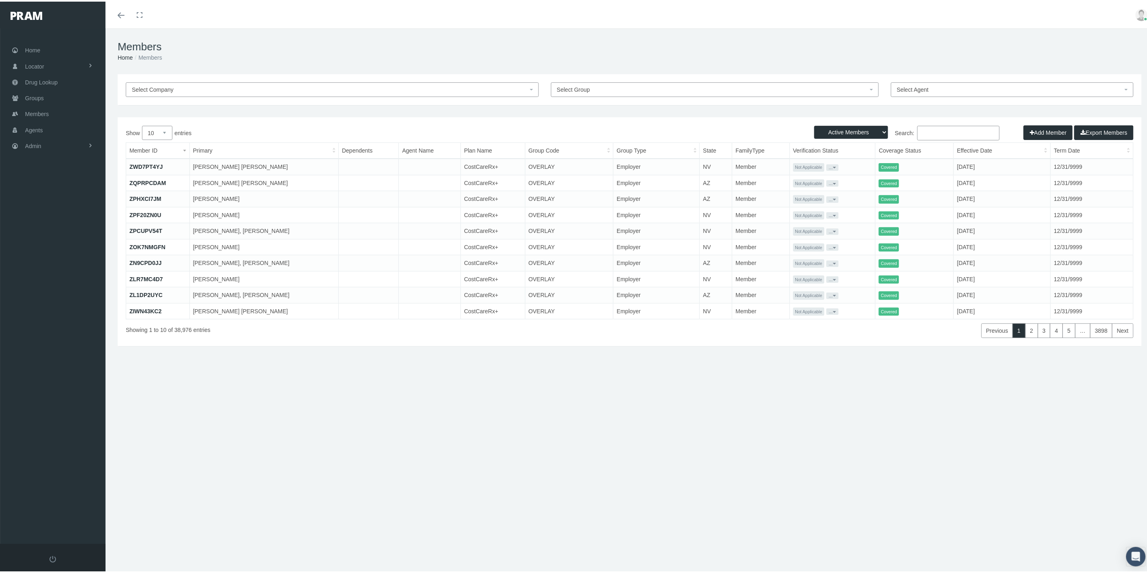
click at [948, 133] on input "Search:" at bounding box center [959, 131] width 82 height 15
paste input "685267744"
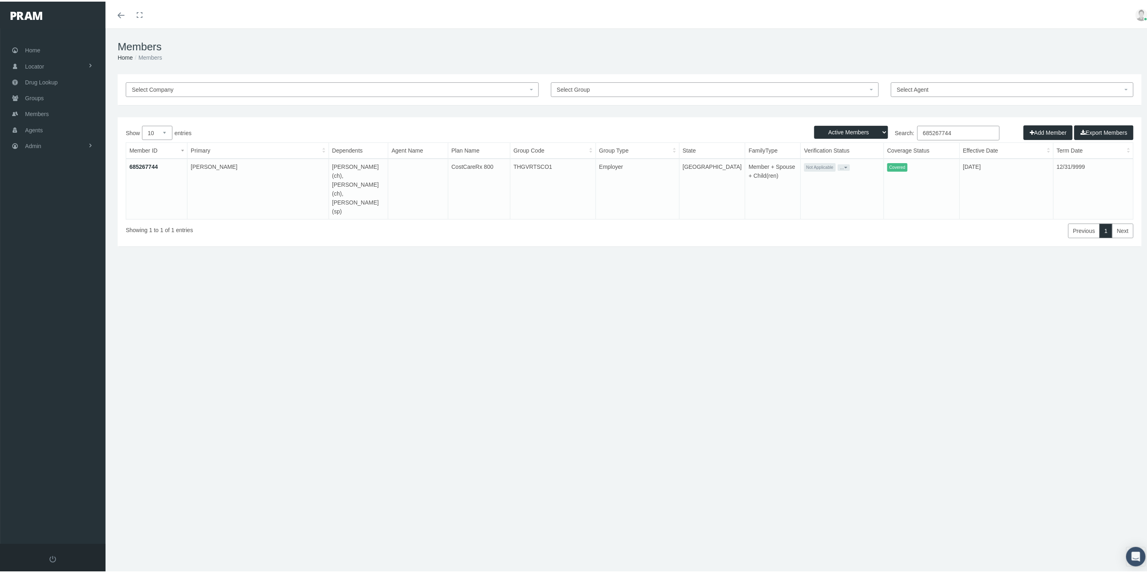
type input "685267744"
click at [838, 164] on button "..." at bounding box center [844, 166] width 12 height 6
click at [849, 193] on link "Get Invitation URL" at bounding box center [848, 194] width 53 height 10
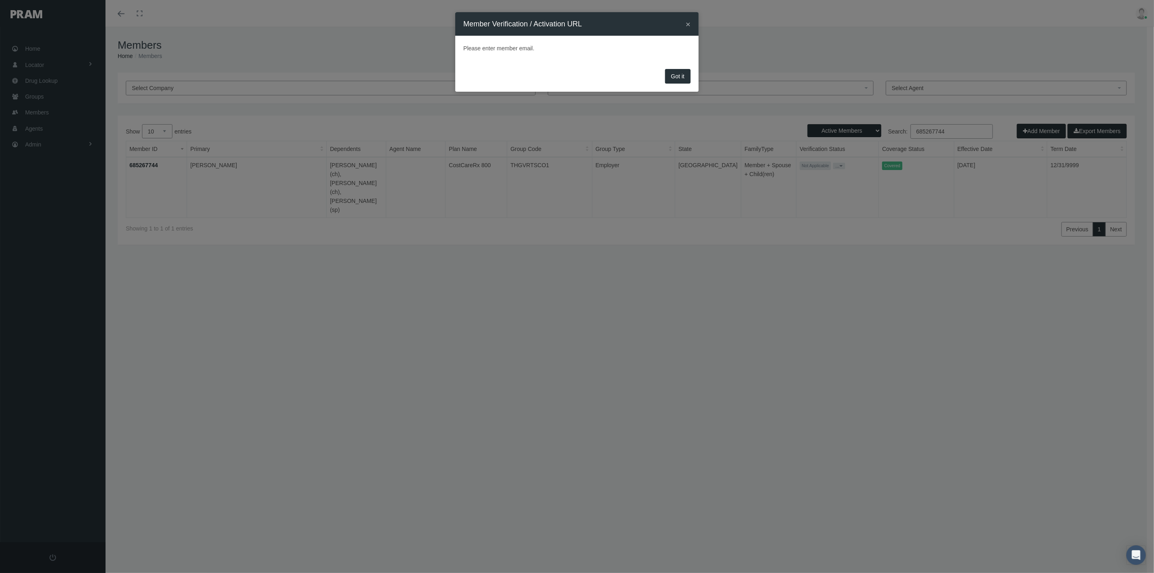
click at [681, 75] on button "Got it" at bounding box center [678, 76] width 26 height 15
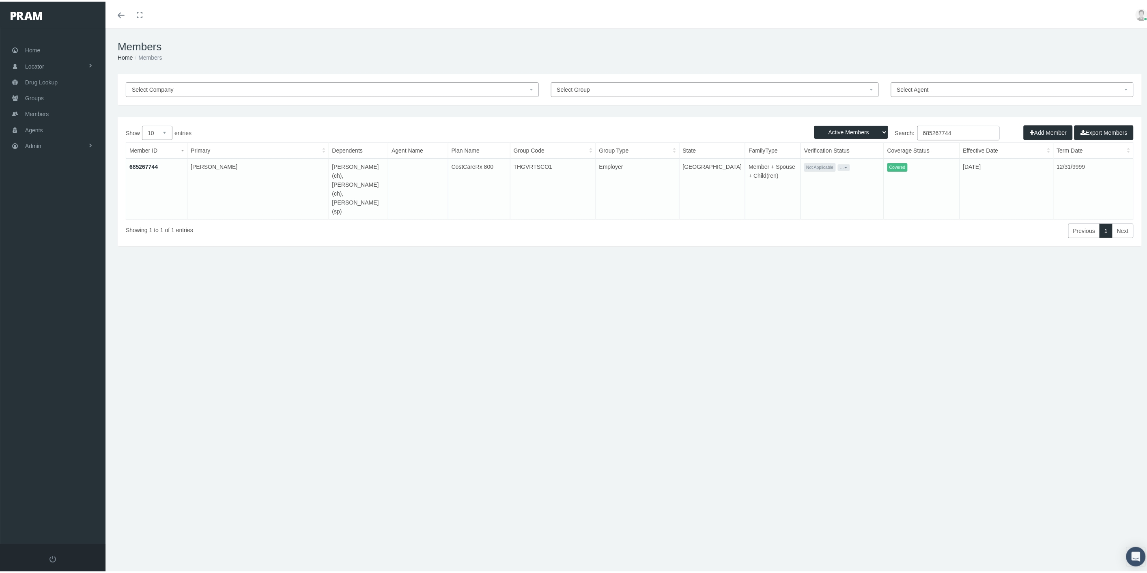
click at [838, 165] on button "..." at bounding box center [844, 166] width 12 height 6
click at [844, 193] on link "Get Invitation URL" at bounding box center [848, 194] width 53 height 10
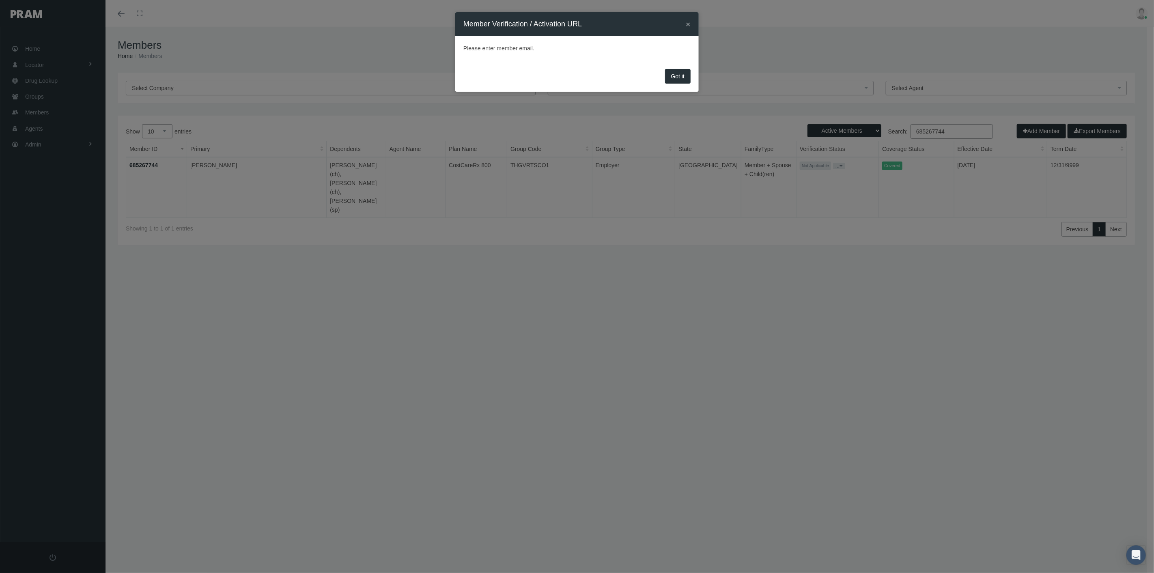
click at [682, 75] on button "Got it" at bounding box center [678, 76] width 26 height 15
